Goal: Information Seeking & Learning: Stay updated

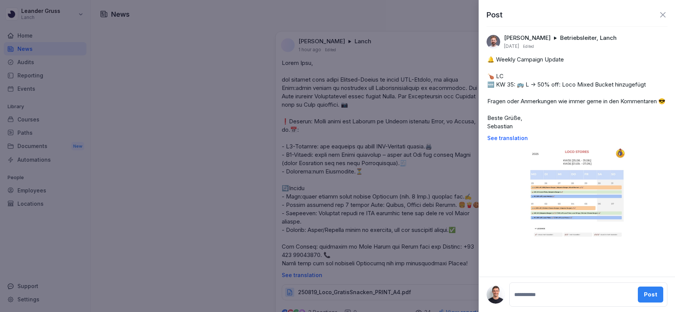
scroll to position [1899, 0]
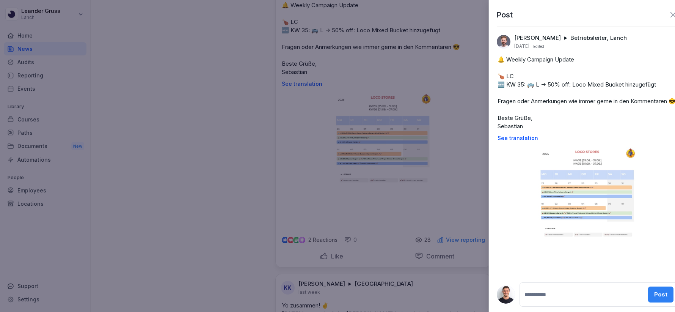
click at [419, 91] on div at bounding box center [337, 156] width 675 height 312
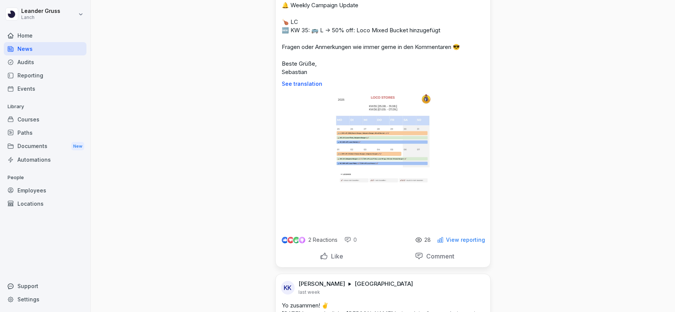
click at [46, 31] on div "Home" at bounding box center [45, 35] width 83 height 13
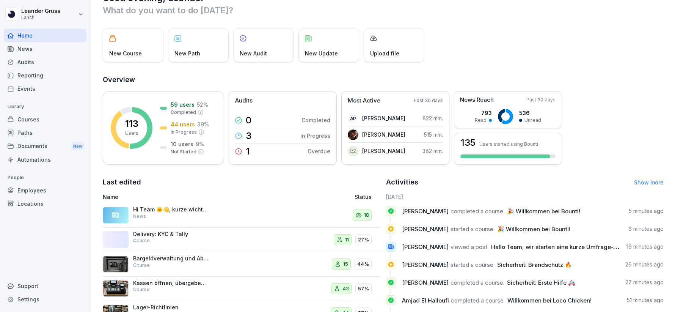
scroll to position [29, 0]
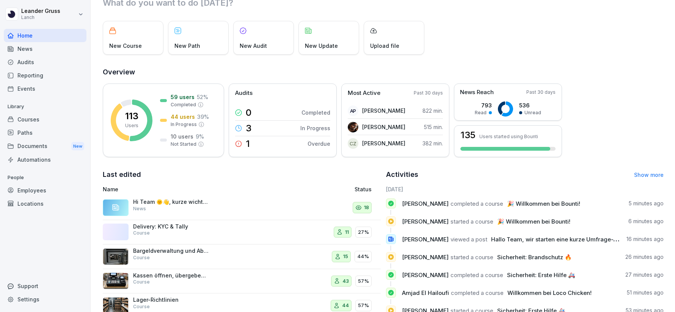
click at [57, 55] on div "Audits" at bounding box center [45, 61] width 83 height 13
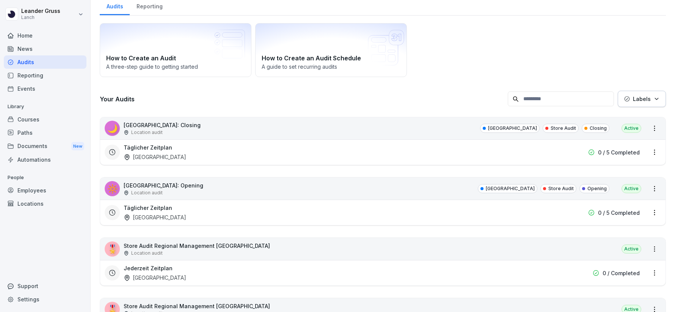
scroll to position [8, 0]
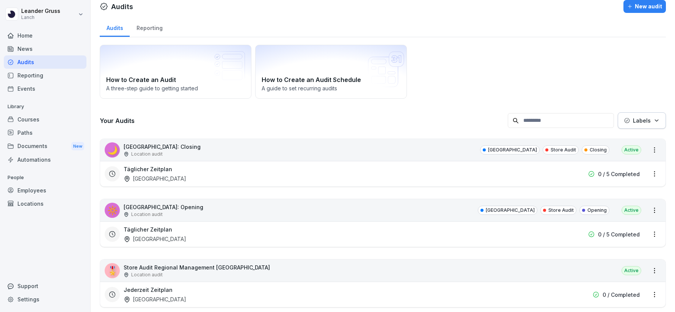
click at [54, 53] on div "News" at bounding box center [45, 48] width 83 height 13
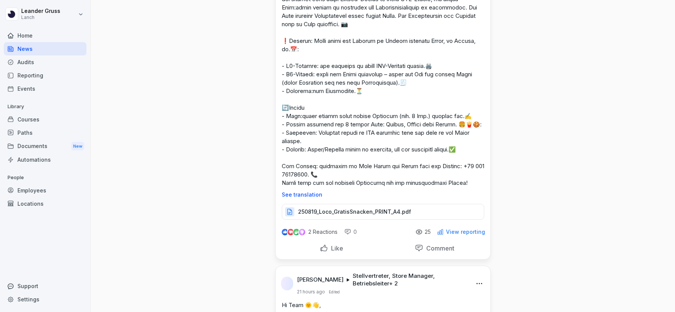
scroll to position [13, 0]
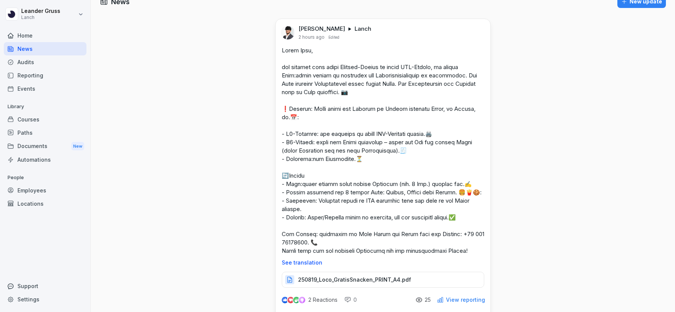
click at [475, 31] on div at bounding box center [430, 32] width 110 height 15
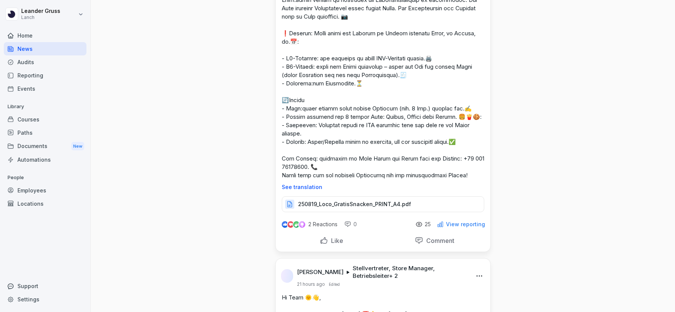
click at [455, 227] on p "View reporting" at bounding box center [465, 224] width 39 height 6
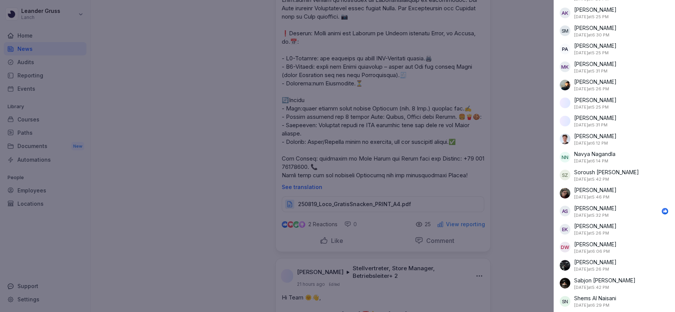
scroll to position [0, 0]
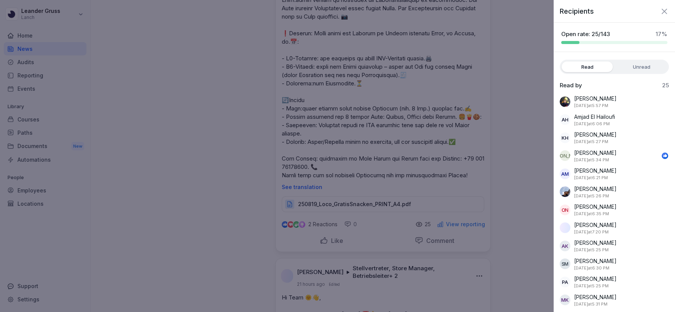
click at [667, 8] on icon "button" at bounding box center [664, 11] width 9 height 9
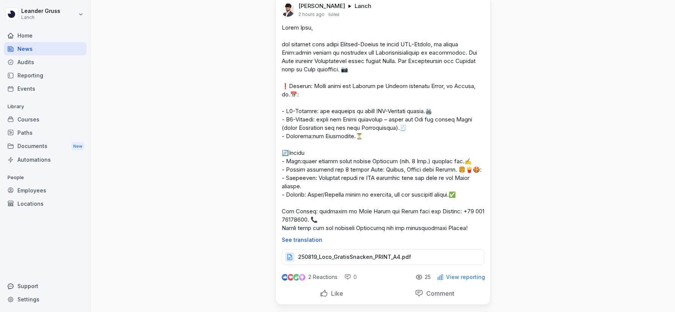
scroll to position [139, 0]
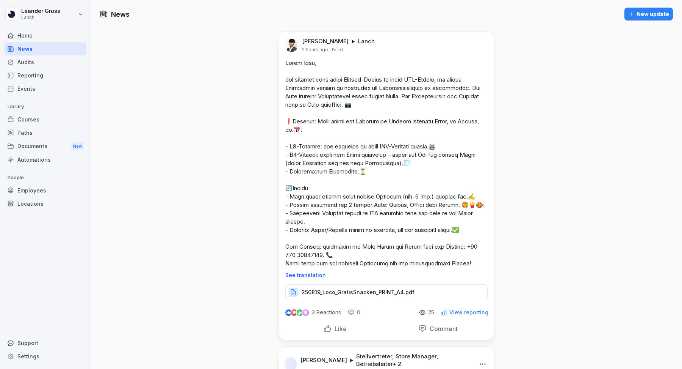
click at [39, 33] on div "Home" at bounding box center [45, 35] width 83 height 13
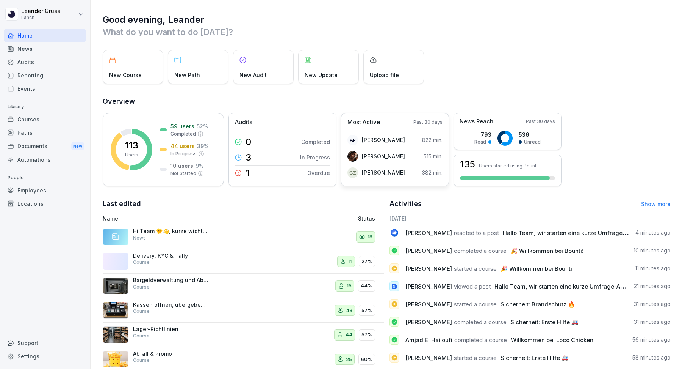
scroll to position [15, 0]
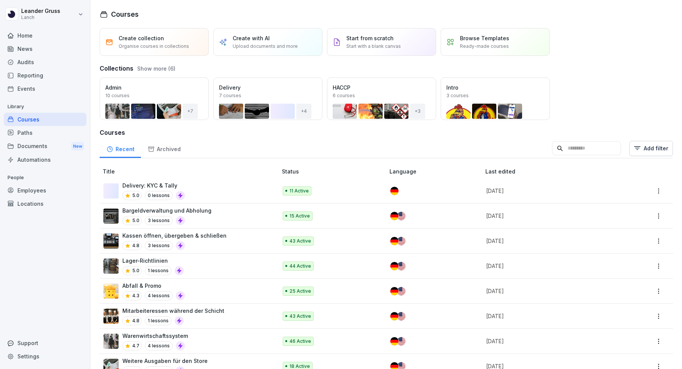
click at [37, 53] on div "News" at bounding box center [45, 48] width 83 height 13
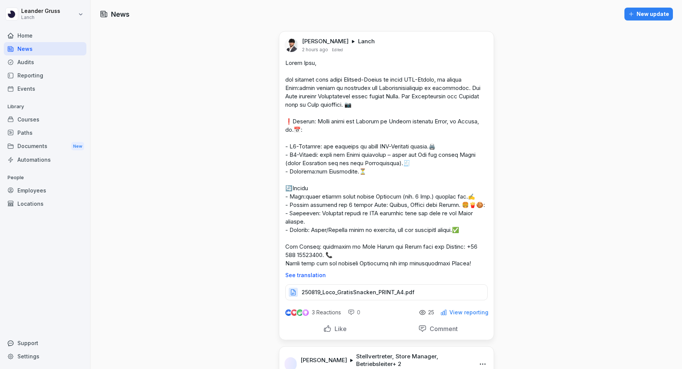
click at [478, 40] on div at bounding box center [434, 45] width 110 height 15
click at [399, 296] on p "250819_Loco_GratisSnacken_PRINT_A4.pdf" at bounding box center [358, 292] width 113 height 8
